Goal: Book appointment/travel/reservation

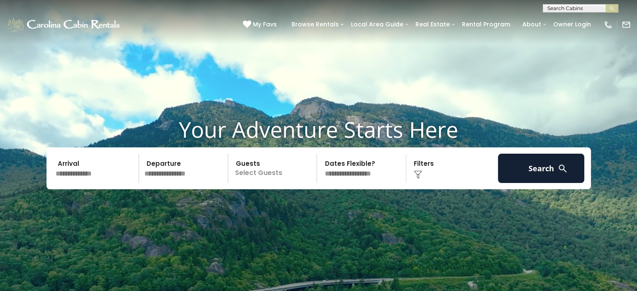
click at [108, 167] on input "text" at bounding box center [96, 168] width 87 height 29
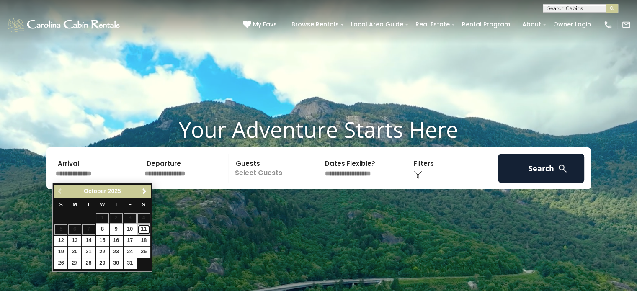
click at [143, 228] on link "11" at bounding box center [143, 229] width 13 height 10
type input "********"
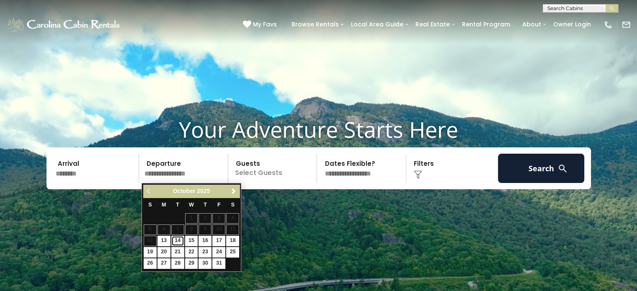
click at [178, 237] on link "14" at bounding box center [177, 241] width 13 height 10
type input "********"
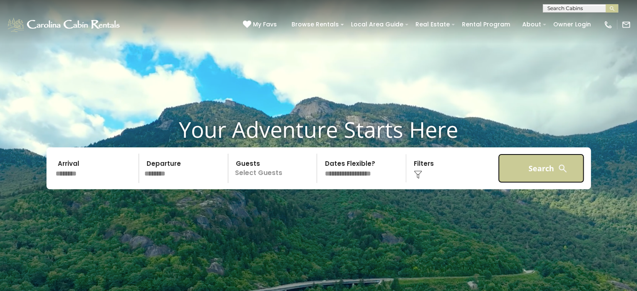
click at [543, 178] on button "Search" at bounding box center [541, 168] width 87 height 29
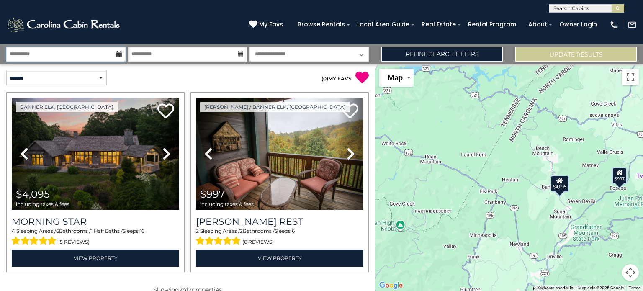
click at [81, 56] on input "**********" at bounding box center [65, 54] width 119 height 15
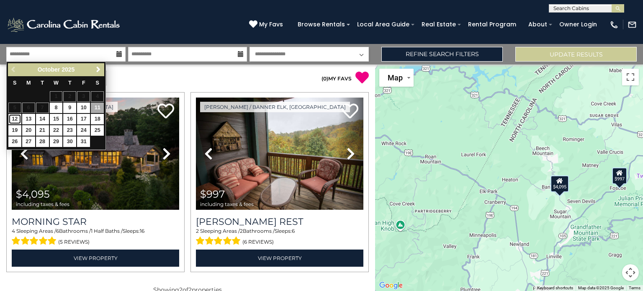
click at [15, 116] on link "12" at bounding box center [14, 119] width 13 height 10
type input "********"
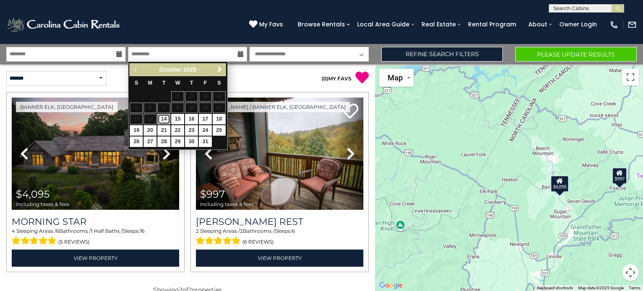
click at [166, 119] on link "14" at bounding box center [163, 119] width 13 height 10
type input "********"
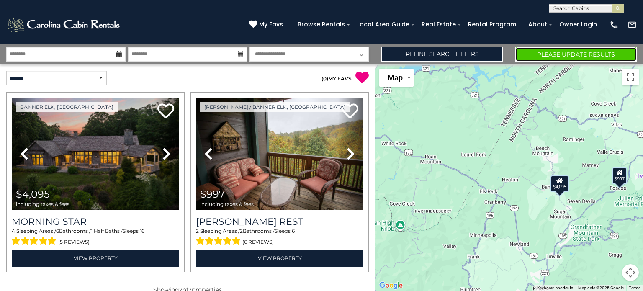
click at [557, 58] on button "Please Update Results" at bounding box center [575, 54] width 121 height 15
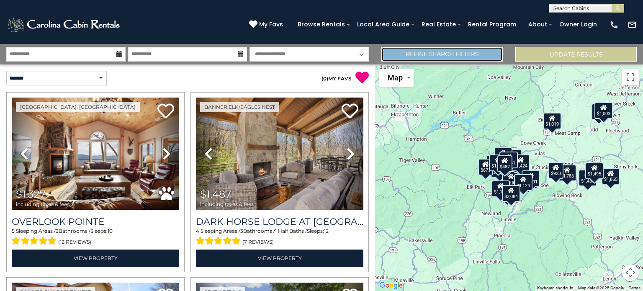
click at [480, 53] on link "Refine Search Filters" at bounding box center [441, 54] width 121 height 15
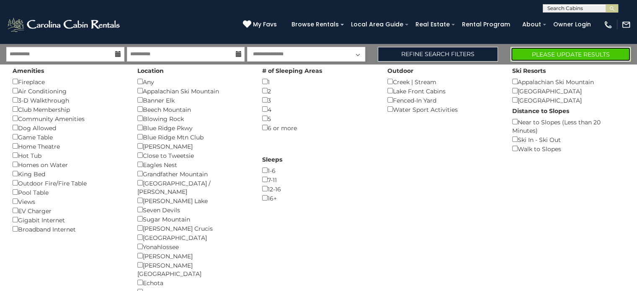
click at [527, 55] on button "Please Update Results" at bounding box center [570, 54] width 120 height 15
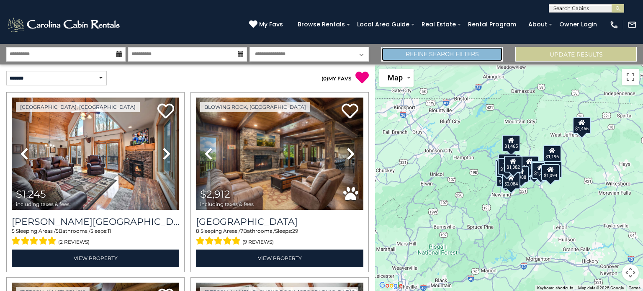
click at [470, 57] on link "Refine Search Filters" at bounding box center [441, 54] width 121 height 15
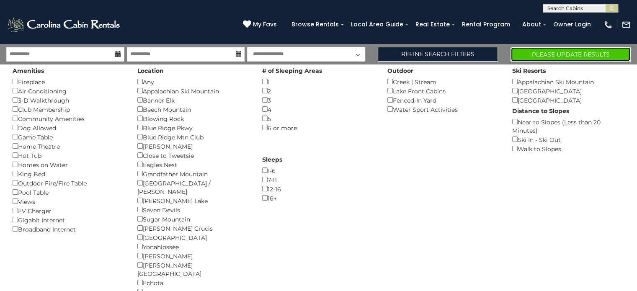
click at [532, 56] on button "Please Update Results" at bounding box center [570, 54] width 120 height 15
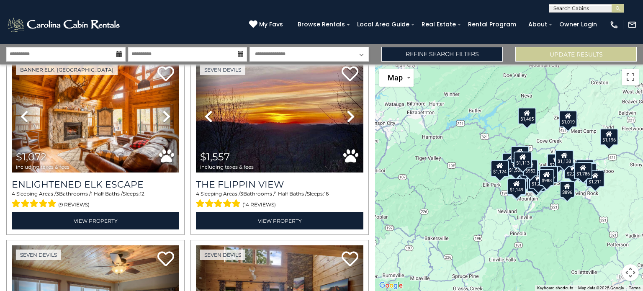
scroll to position [597, 0]
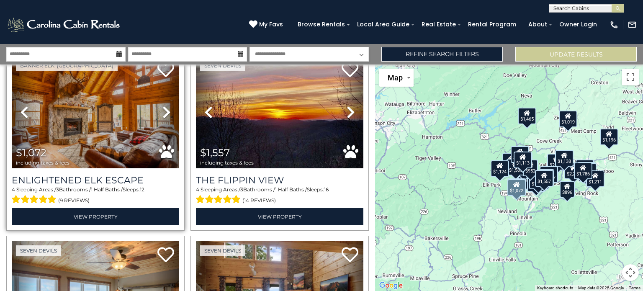
click at [164, 108] on icon at bounding box center [166, 111] width 8 height 13
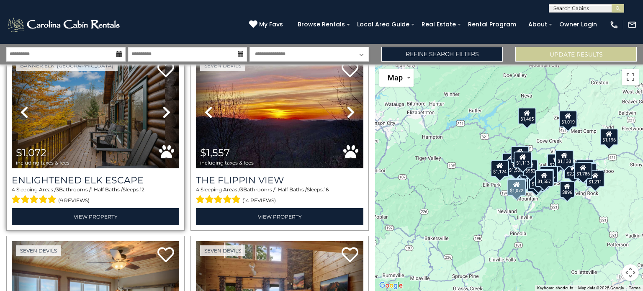
click at [164, 108] on icon at bounding box center [166, 111] width 8 height 13
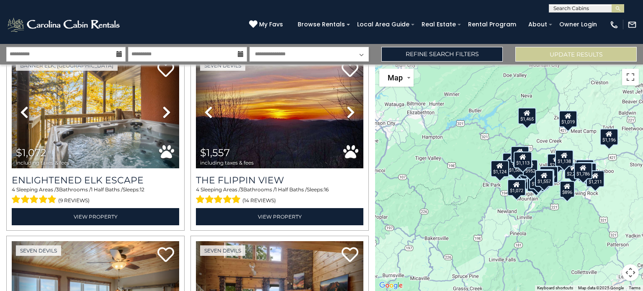
drag, startPoint x: 373, startPoint y: 121, endPoint x: 231, endPoint y: 19, distance: 174.0
click at [231, 19] on div "[PHONE_NUMBER] My Favs Browse Rentals Local Area Guide Activities & Attractions…" at bounding box center [321, 28] width 643 height 31
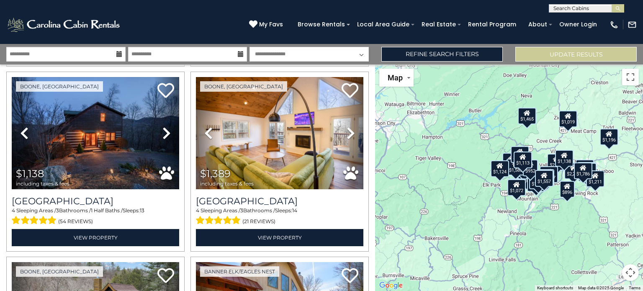
scroll to position [1325, 0]
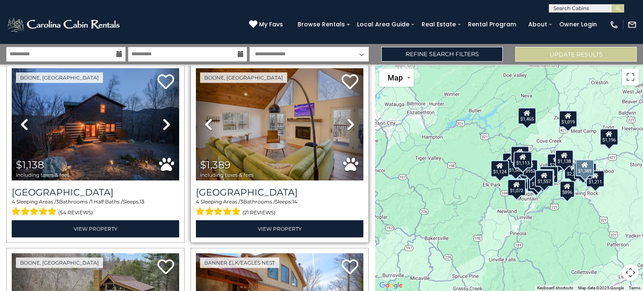
click at [347, 118] on icon at bounding box center [351, 124] width 8 height 13
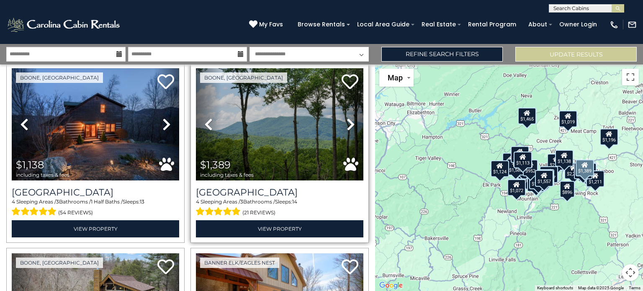
click at [347, 118] on icon at bounding box center [351, 124] width 8 height 13
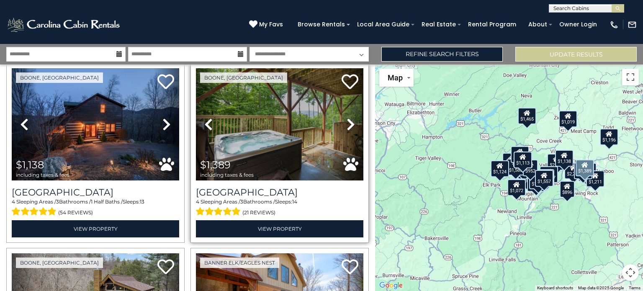
click at [347, 118] on icon at bounding box center [351, 124] width 8 height 13
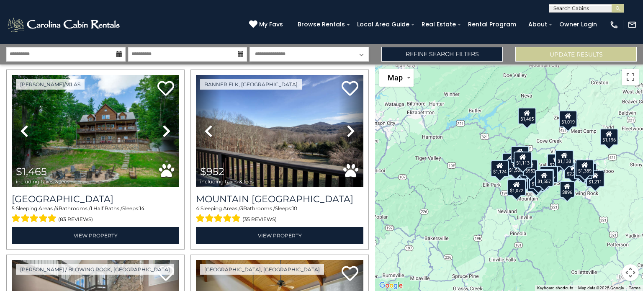
scroll to position [1865, 0]
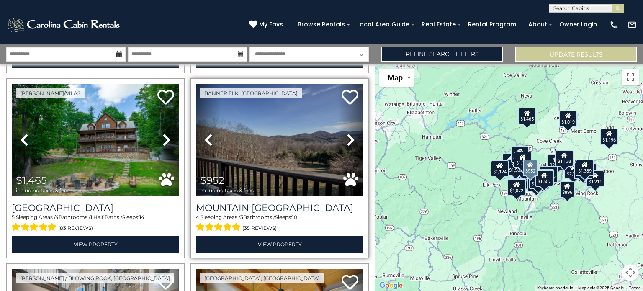
click at [347, 133] on icon at bounding box center [351, 139] width 8 height 13
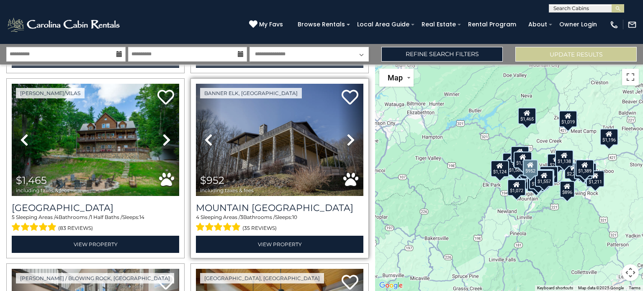
click at [347, 133] on icon at bounding box center [351, 139] width 8 height 13
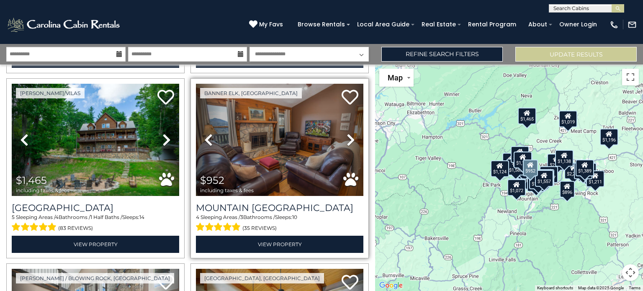
click at [347, 133] on icon at bounding box center [351, 139] width 8 height 13
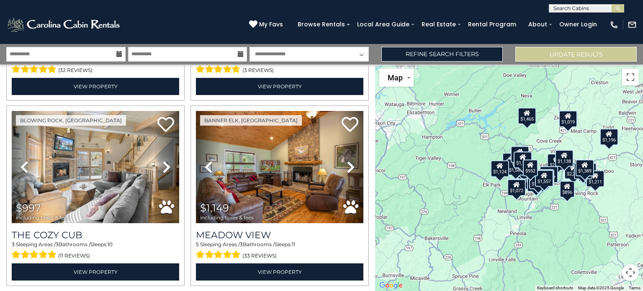
scroll to position [2212, 0]
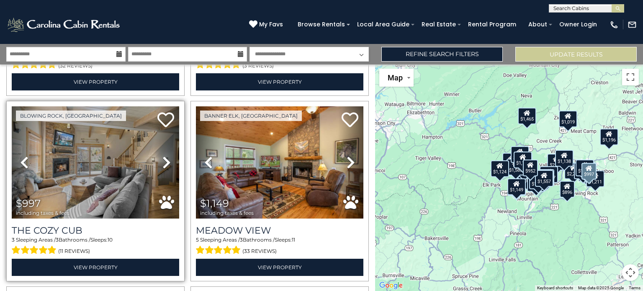
click at [165, 156] on icon at bounding box center [166, 162] width 8 height 13
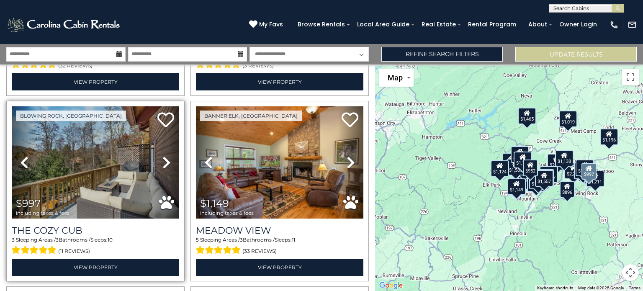
click at [165, 156] on icon at bounding box center [166, 162] width 8 height 13
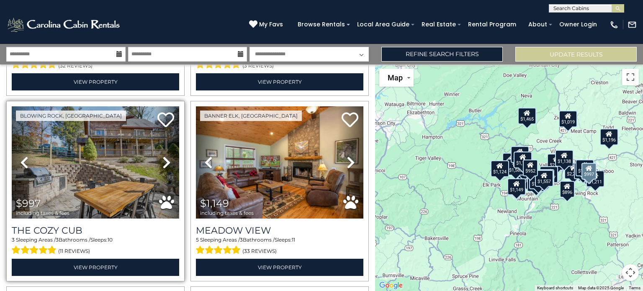
click at [165, 156] on icon at bounding box center [166, 162] width 8 height 13
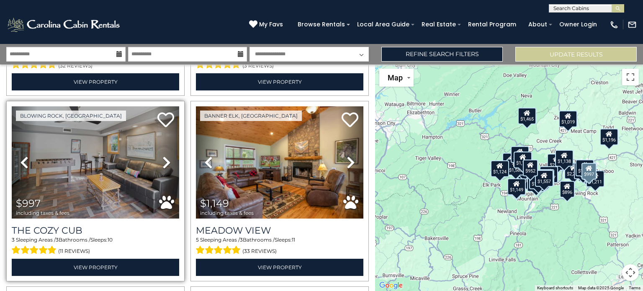
click at [165, 156] on icon at bounding box center [166, 162] width 8 height 13
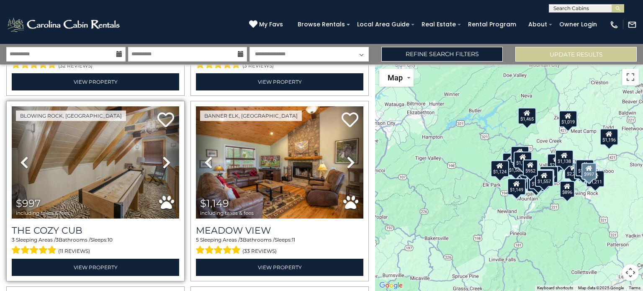
click at [165, 156] on icon at bounding box center [166, 162] width 8 height 13
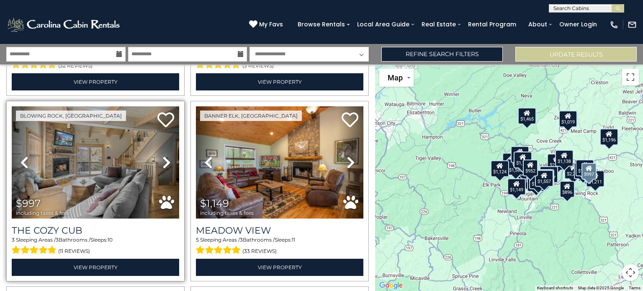
click at [165, 156] on icon at bounding box center [166, 162] width 8 height 13
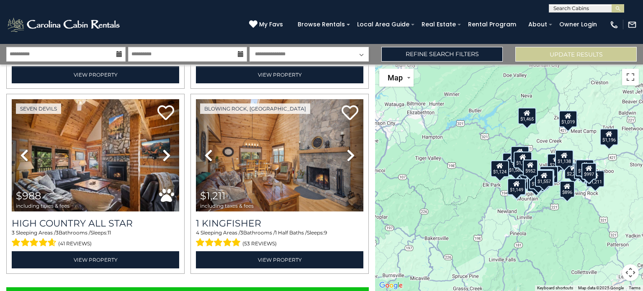
scroll to position [2595, 0]
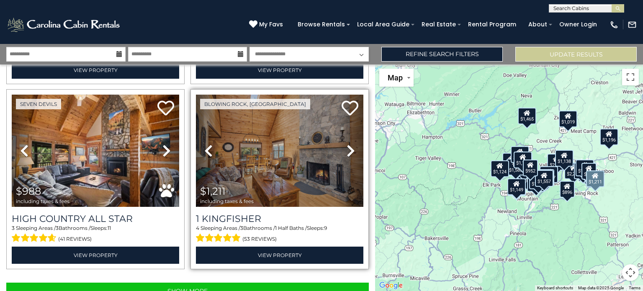
click at [348, 144] on icon at bounding box center [351, 150] width 8 height 13
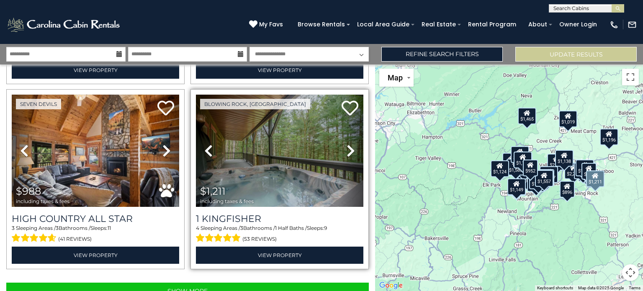
click at [348, 144] on icon at bounding box center [351, 150] width 8 height 13
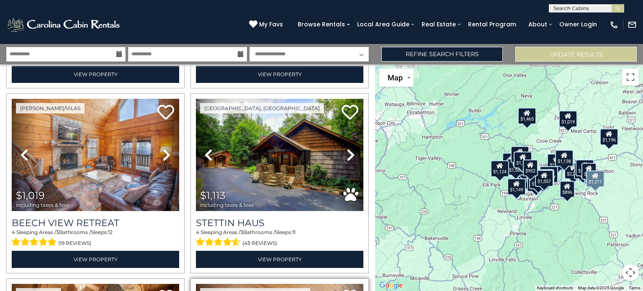
scroll to position [2404, 0]
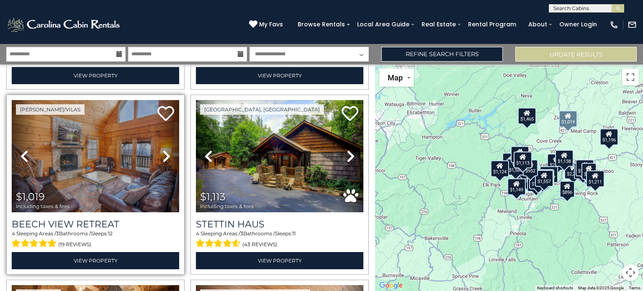
click at [162, 149] on icon at bounding box center [166, 155] width 8 height 13
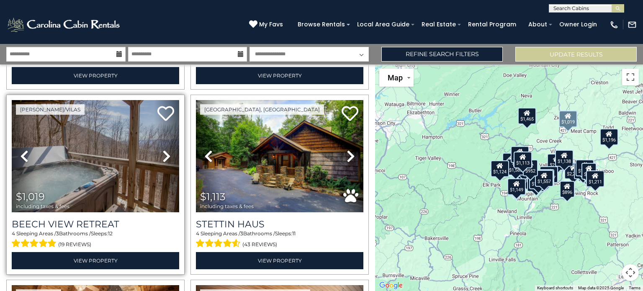
click at [162, 149] on icon at bounding box center [166, 155] width 8 height 13
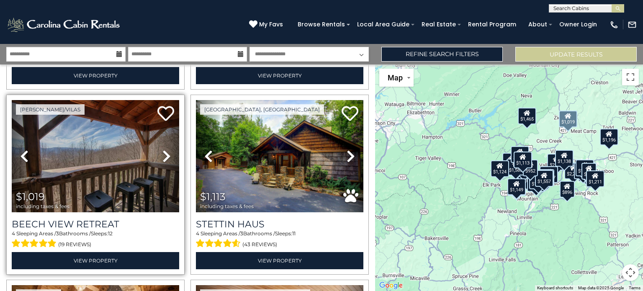
click at [162, 149] on icon at bounding box center [166, 155] width 8 height 13
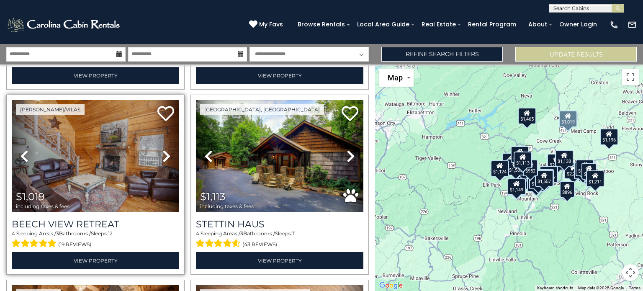
click at [162, 149] on icon at bounding box center [166, 155] width 8 height 13
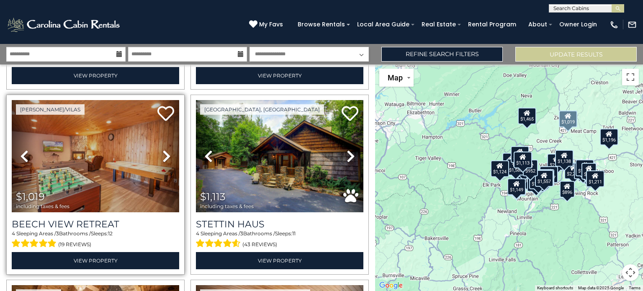
click at [162, 149] on icon at bounding box center [166, 155] width 8 height 13
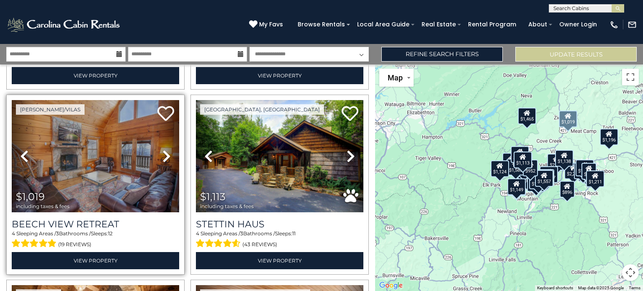
click at [23, 149] on icon at bounding box center [24, 155] width 8 height 13
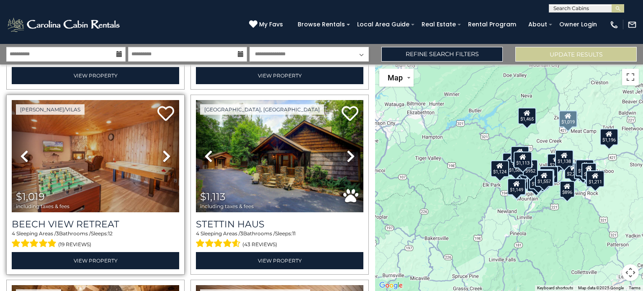
click at [165, 149] on icon at bounding box center [166, 155] width 8 height 13
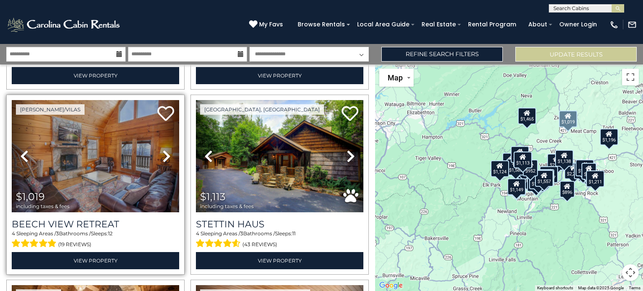
click at [165, 149] on icon at bounding box center [166, 155] width 8 height 13
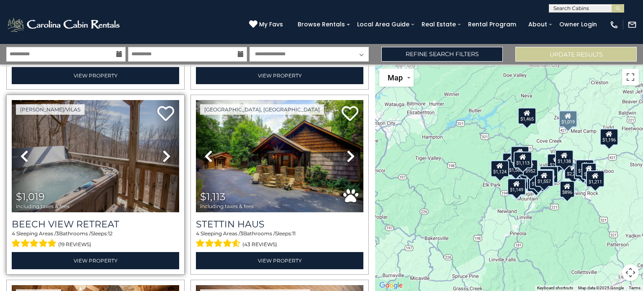
click at [165, 149] on icon at bounding box center [166, 155] width 8 height 13
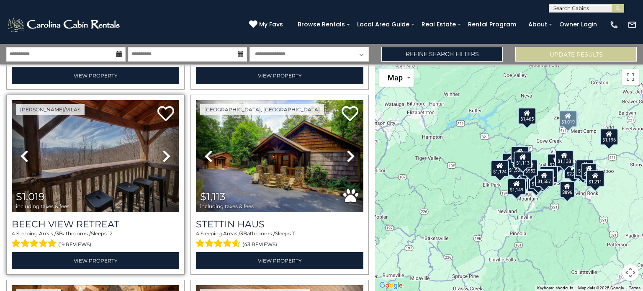
click at [165, 149] on icon at bounding box center [166, 155] width 8 height 13
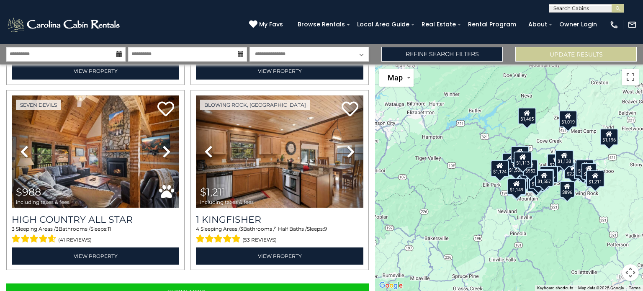
scroll to position [2602, 0]
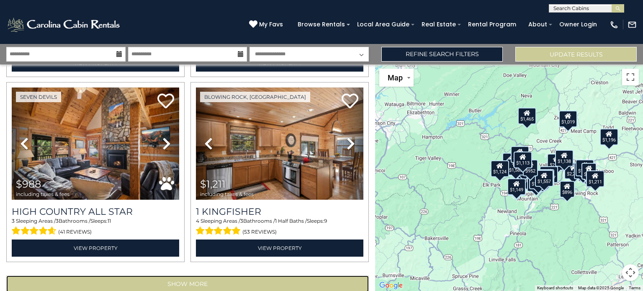
click at [283, 275] on button "Show More" at bounding box center [187, 283] width 362 height 17
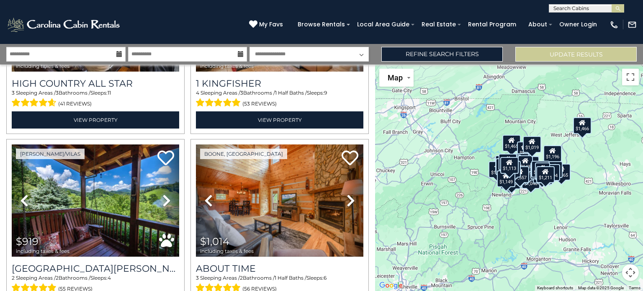
scroll to position [2734, 0]
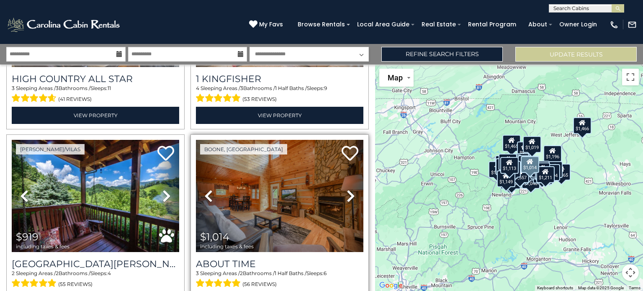
click at [347, 189] on icon at bounding box center [351, 195] width 8 height 13
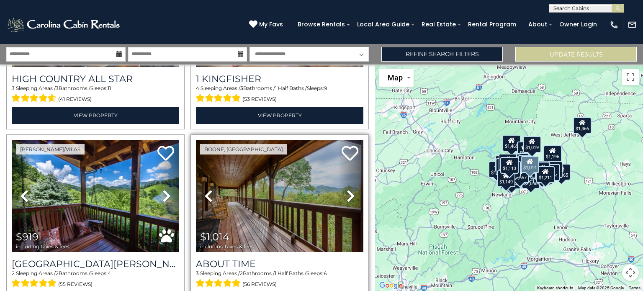
click at [347, 189] on icon at bounding box center [351, 195] width 8 height 13
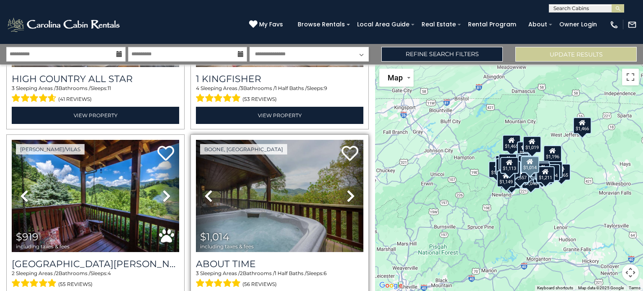
click at [347, 189] on icon at bounding box center [351, 195] width 8 height 13
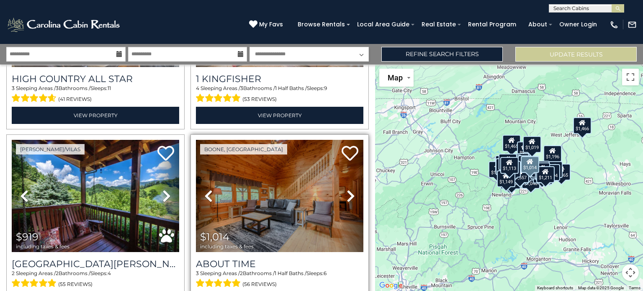
click at [347, 189] on icon at bounding box center [351, 195] width 8 height 13
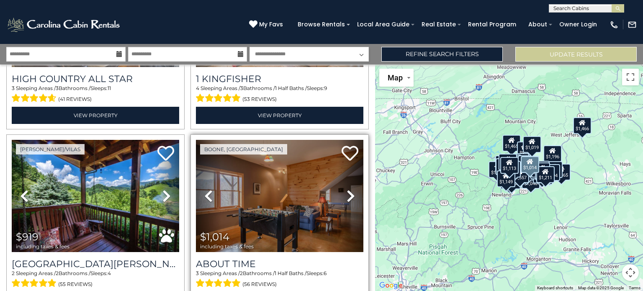
click at [347, 189] on icon at bounding box center [351, 195] width 8 height 13
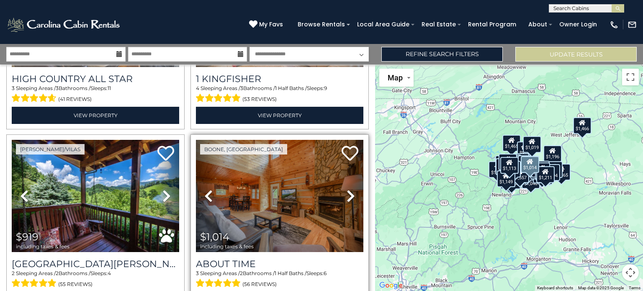
click at [347, 189] on icon at bounding box center [351, 195] width 8 height 13
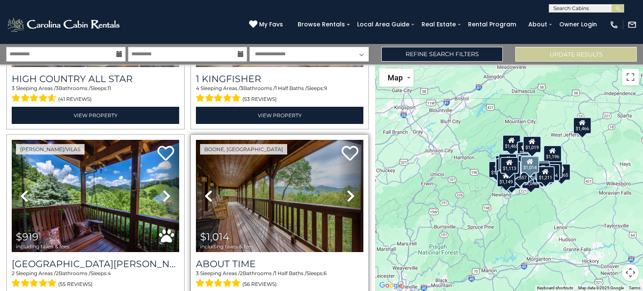
click at [347, 189] on icon at bounding box center [351, 195] width 8 height 13
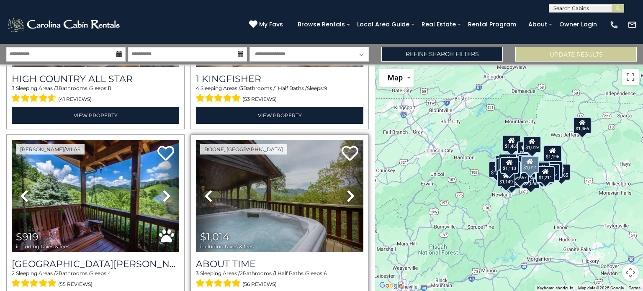
click at [347, 189] on icon at bounding box center [351, 195] width 8 height 13
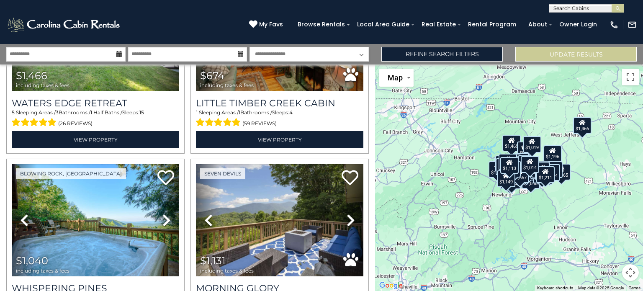
scroll to position [3097, 0]
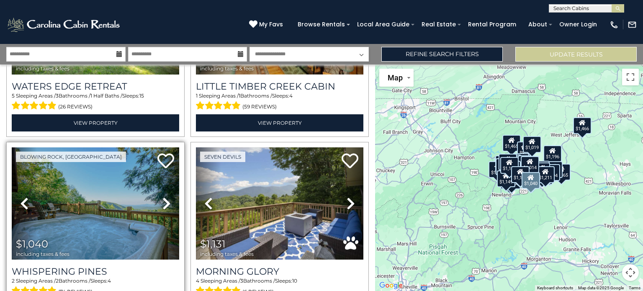
click at [167, 197] on icon at bounding box center [166, 203] width 8 height 13
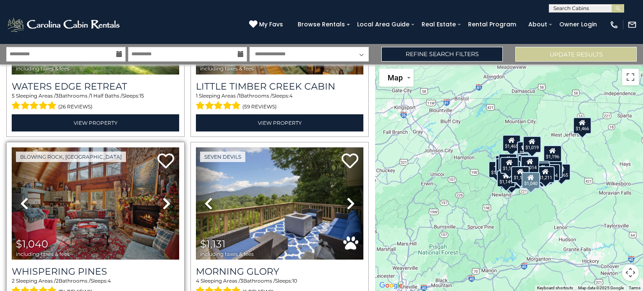
click at [167, 197] on icon at bounding box center [166, 203] width 8 height 13
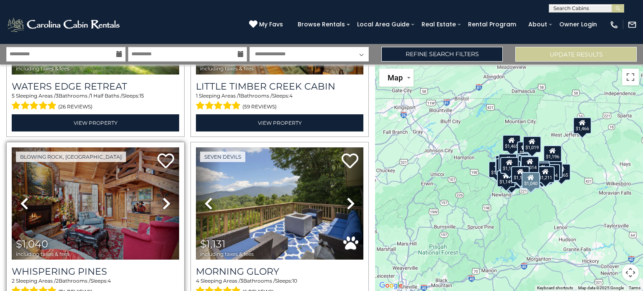
click at [167, 197] on icon at bounding box center [166, 203] width 8 height 13
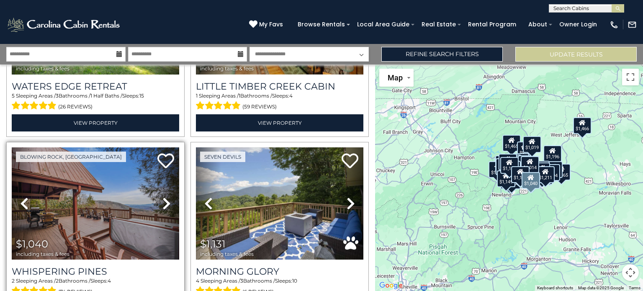
click at [162, 197] on icon at bounding box center [166, 203] width 8 height 13
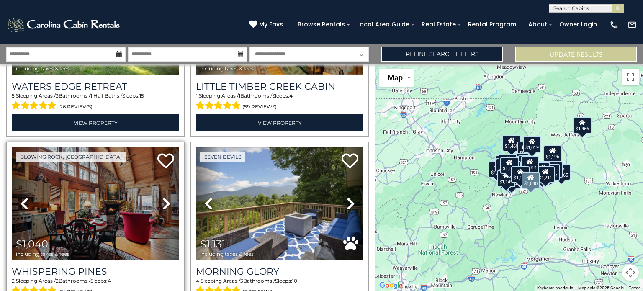
click at [162, 197] on icon at bounding box center [166, 203] width 8 height 13
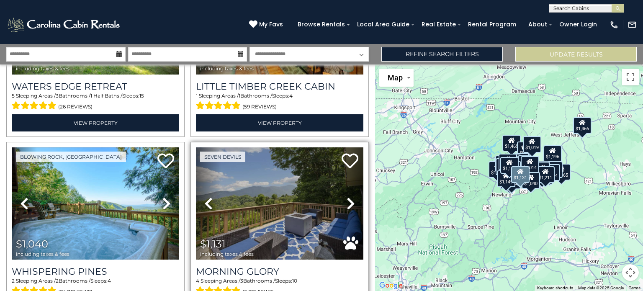
click at [347, 197] on icon at bounding box center [351, 203] width 8 height 13
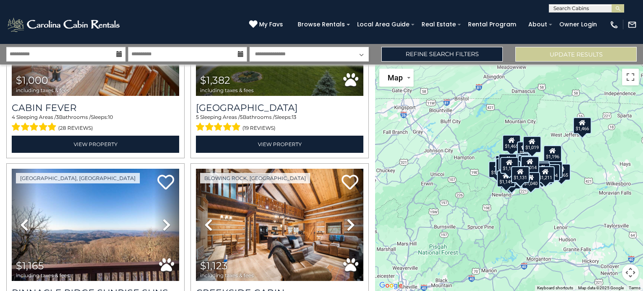
scroll to position [4745, 0]
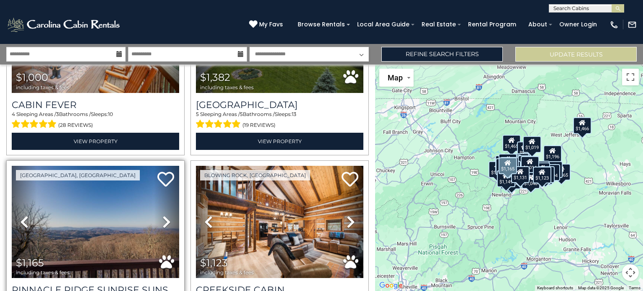
click at [164, 215] on icon at bounding box center [166, 221] width 8 height 13
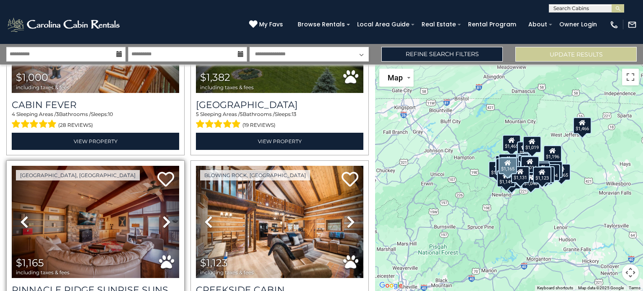
click at [164, 215] on icon at bounding box center [166, 221] width 8 height 13
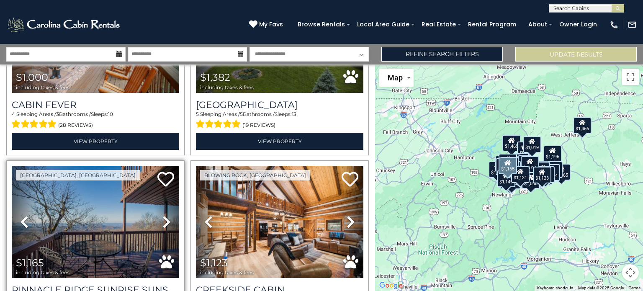
click at [164, 215] on icon at bounding box center [166, 221] width 8 height 13
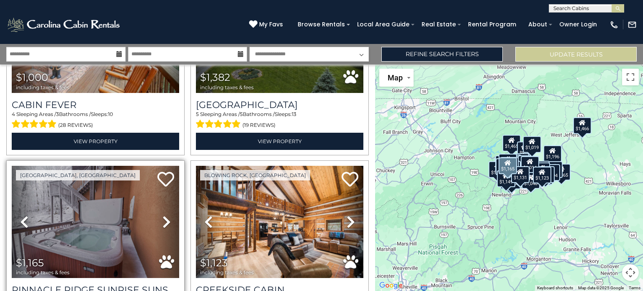
click at [164, 215] on icon at bounding box center [166, 221] width 8 height 13
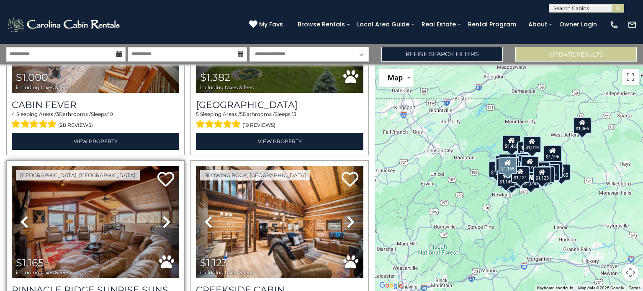
click at [164, 215] on icon at bounding box center [166, 221] width 8 height 13
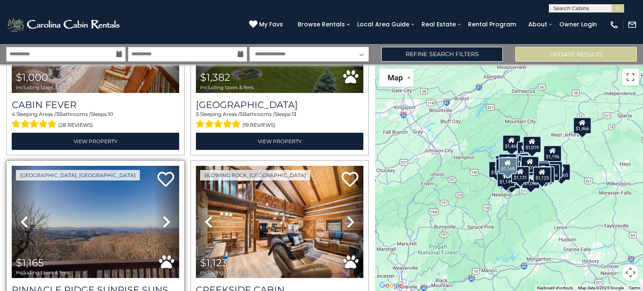
click at [164, 215] on icon at bounding box center [166, 221] width 8 height 13
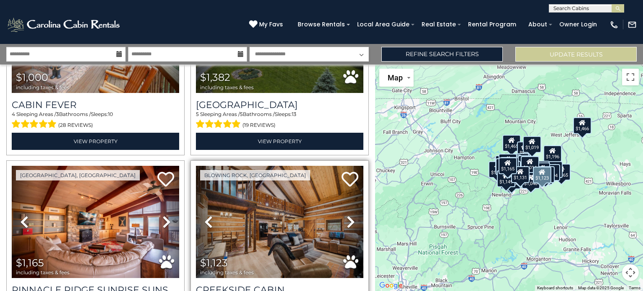
click at [347, 215] on icon at bounding box center [351, 221] width 8 height 13
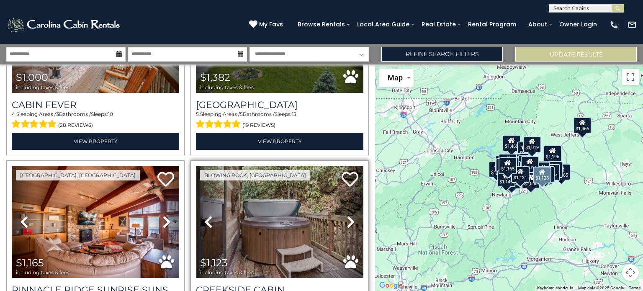
click at [347, 215] on icon at bounding box center [351, 221] width 8 height 13
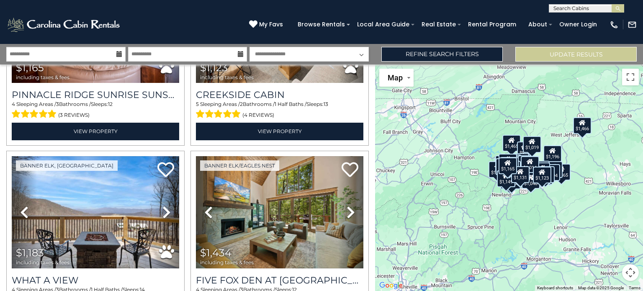
scroll to position [4957, 0]
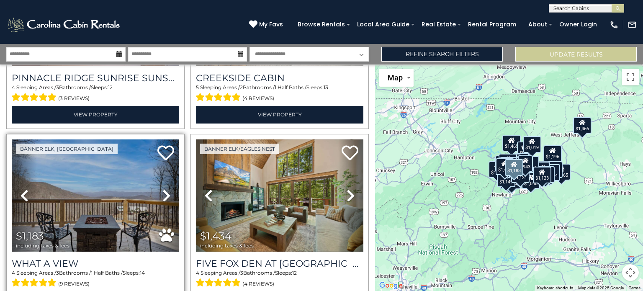
click at [164, 189] on icon at bounding box center [166, 195] width 8 height 13
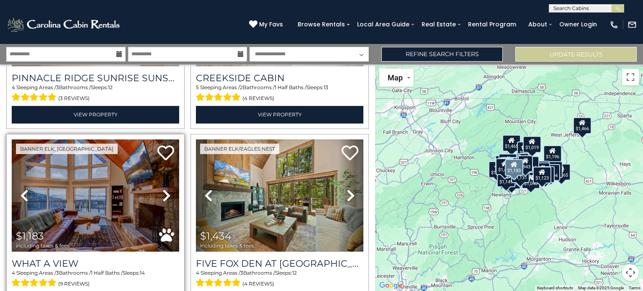
click at [164, 189] on icon at bounding box center [166, 195] width 8 height 13
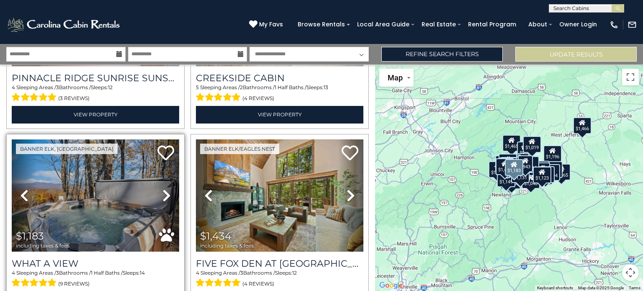
click at [164, 189] on icon at bounding box center [166, 195] width 8 height 13
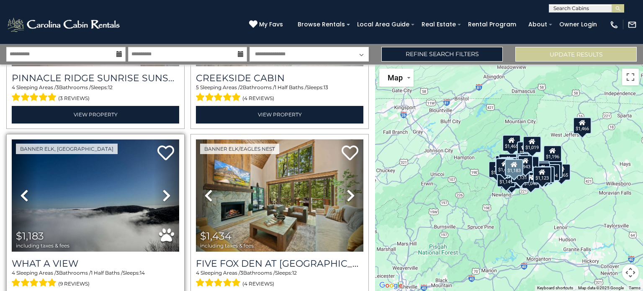
click at [164, 189] on icon at bounding box center [166, 195] width 8 height 13
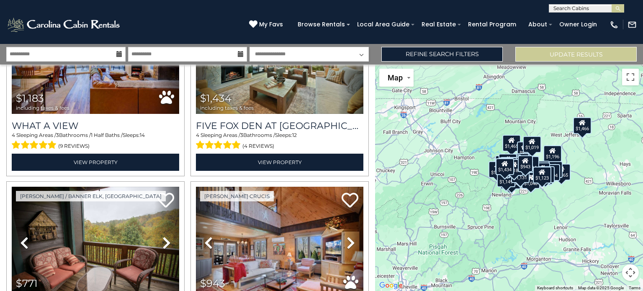
scroll to position [5102, 0]
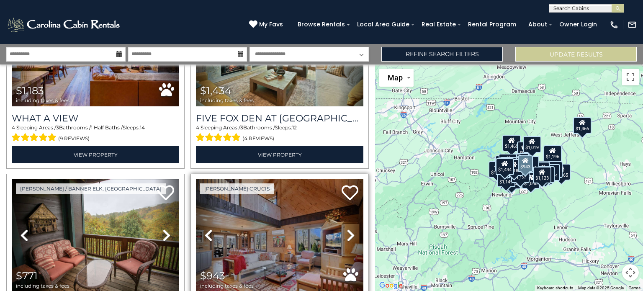
click at [347, 229] on icon at bounding box center [351, 235] width 8 height 13
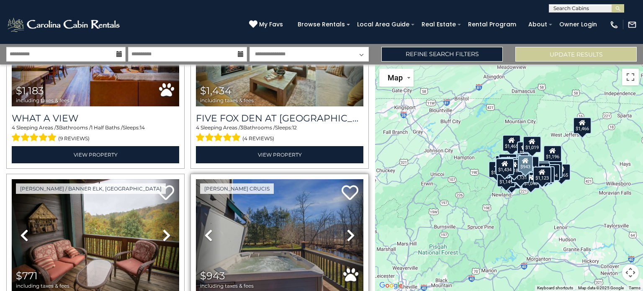
click at [347, 229] on icon at bounding box center [351, 235] width 8 height 13
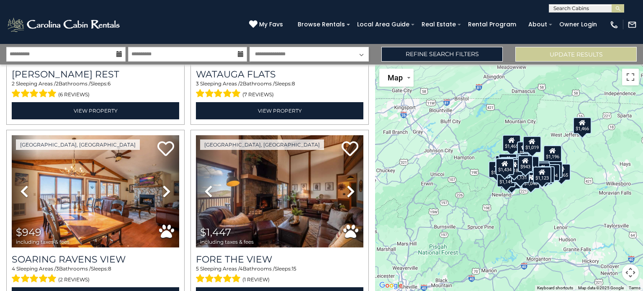
scroll to position [5341, 0]
